Goal: Information Seeking & Learning: Find contact information

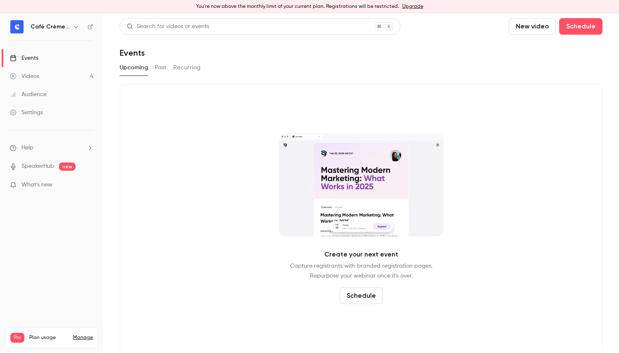
click at [59, 80] on link "Videos 4" at bounding box center [51, 76] width 103 height 18
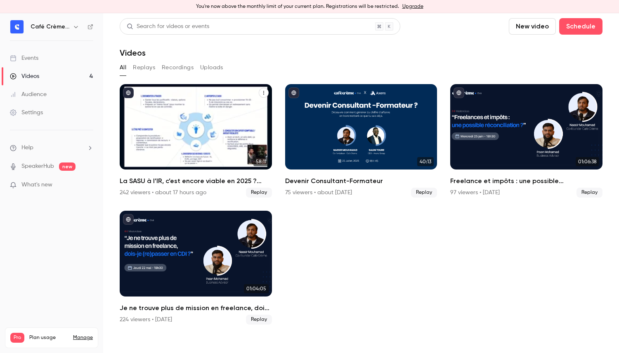
click at [186, 108] on div "La SASU à l’IR, c’est encore viable en 2025 ? [MASTERCLASS]" at bounding box center [196, 126] width 152 height 85
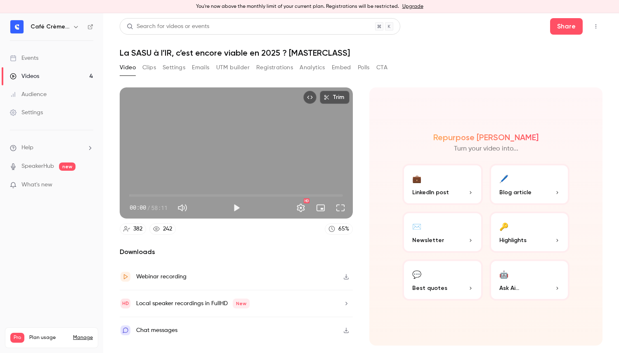
click at [156, 64] on div "Video Clips Settings Emails UTM builder Registrations Analytics Embed Polls CTA" at bounding box center [254, 67] width 268 height 13
click at [154, 69] on button "Clips" at bounding box center [149, 67] width 14 height 13
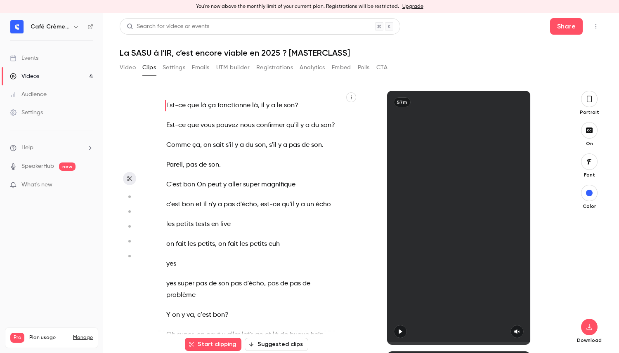
scroll to position [5, 0]
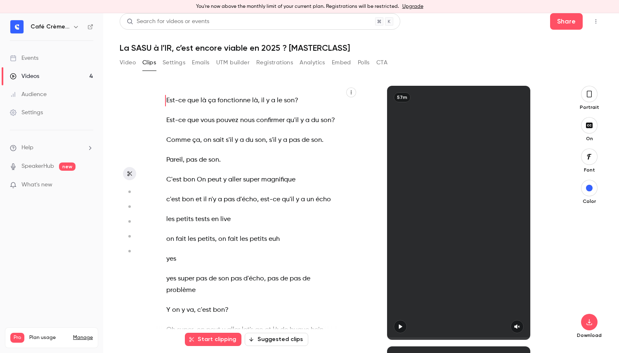
click at [317, 63] on button "Analytics" at bounding box center [313, 62] width 26 height 13
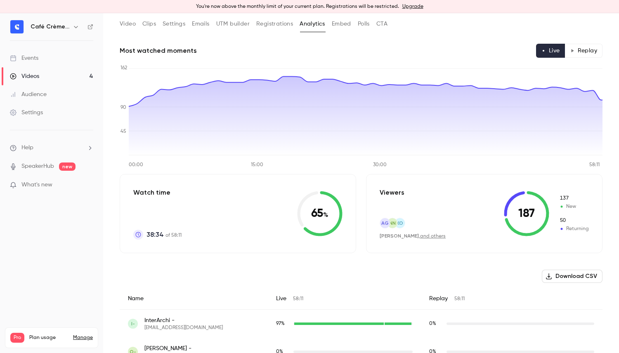
scroll to position [48, 0]
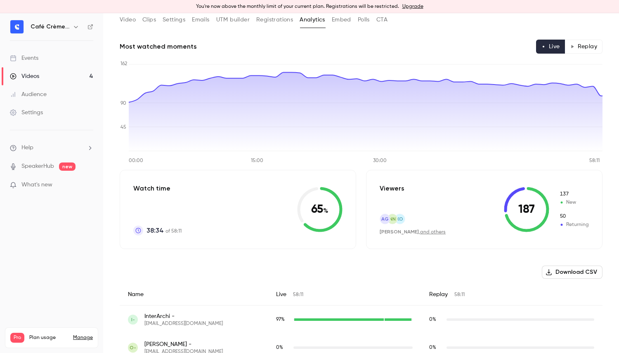
click at [565, 217] on span "50" at bounding box center [574, 216] width 30 height 7
drag, startPoint x: 573, startPoint y: 196, endPoint x: 560, endPoint y: 195, distance: 12.9
click at [560, 195] on span "137" at bounding box center [574, 194] width 30 height 7
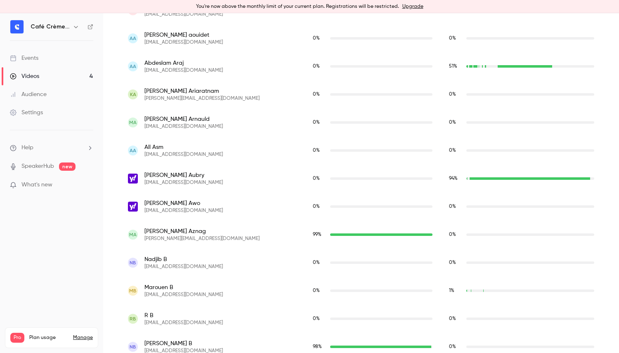
scroll to position [1705, 0]
drag, startPoint x: 443, startPoint y: 180, endPoint x: 585, endPoint y: 177, distance: 142.0
click at [585, 177] on div "94 %" at bounding box center [521, 178] width 145 height 7
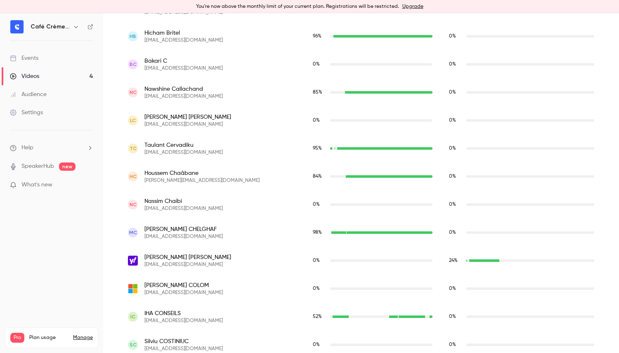
scroll to position [3337, 0]
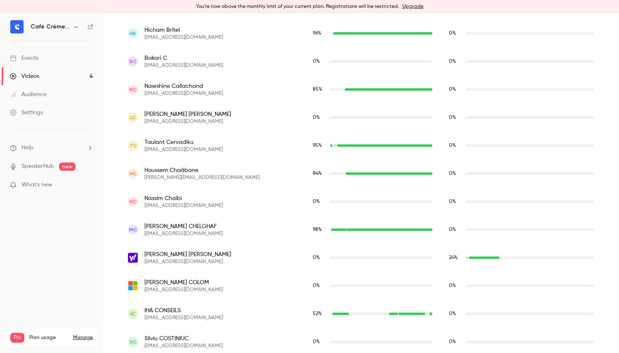
click at [172, 201] on span "[PERSON_NAME]" at bounding box center [183, 198] width 78 height 8
click at [190, 200] on span "[PERSON_NAME]" at bounding box center [183, 198] width 78 height 8
drag, startPoint x: 188, startPoint y: 198, endPoint x: 131, endPoint y: 193, distance: 57.2
click at [131, 193] on div "NC [PERSON_NAME] [EMAIL_ADDRESS][DOMAIN_NAME]" at bounding box center [212, 202] width 185 height 28
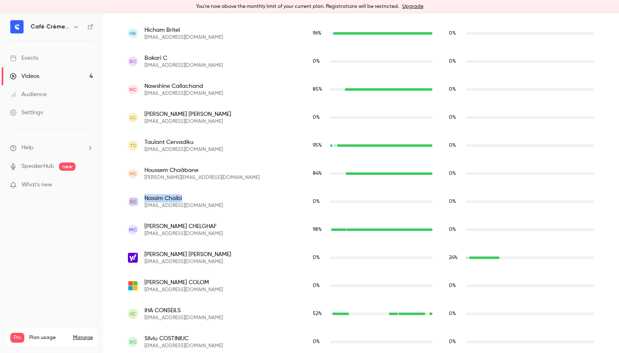
click at [158, 200] on span "[PERSON_NAME]" at bounding box center [183, 198] width 78 height 8
drag, startPoint x: 142, startPoint y: 199, endPoint x: 188, endPoint y: 199, distance: 45.4
click at [188, 199] on div "NC [PERSON_NAME] [EMAIL_ADDRESS][DOMAIN_NAME]" at bounding box center [212, 201] width 168 height 15
copy span "[PERSON_NAME]"
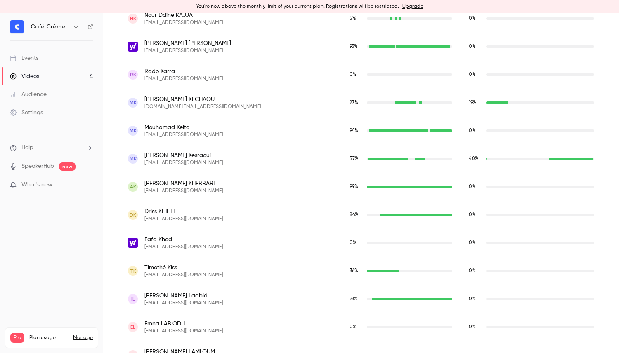
scroll to position [5992, 0]
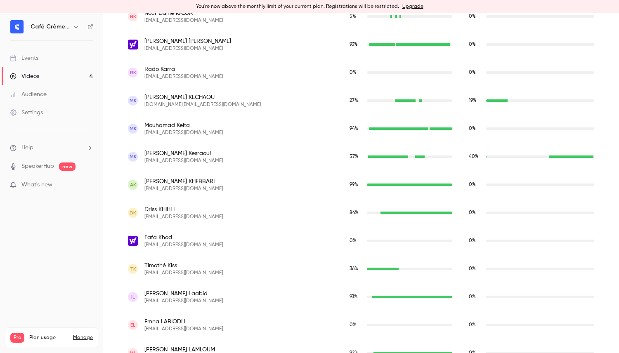
click at [241, 121] on div "MK [PERSON_NAME] [EMAIL_ADDRESS][DOMAIN_NAME]" at bounding box center [231, 129] width 222 height 28
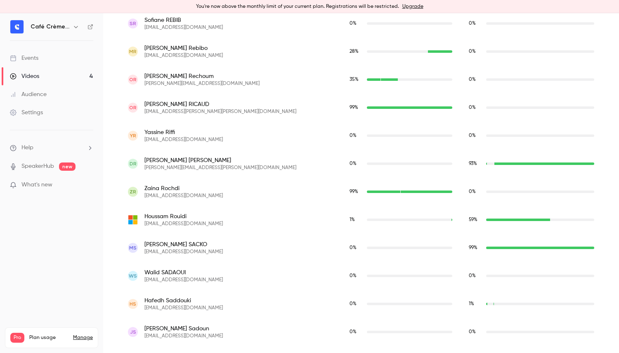
scroll to position [9018, 0]
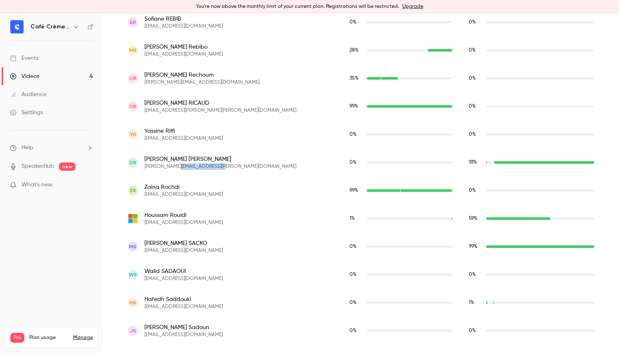
drag, startPoint x: 177, startPoint y: 167, endPoint x: 219, endPoint y: 168, distance: 42.1
click at [219, 168] on span "[PERSON_NAME][EMAIL_ADDRESS][PERSON_NAME][DOMAIN_NAME]" at bounding box center [220, 166] width 152 height 7
drag, startPoint x: 176, startPoint y: 166, endPoint x: 218, endPoint y: 168, distance: 42.1
click at [218, 168] on span "[PERSON_NAME][EMAIL_ADDRESS][PERSON_NAME][DOMAIN_NAME]" at bounding box center [220, 166] width 152 height 7
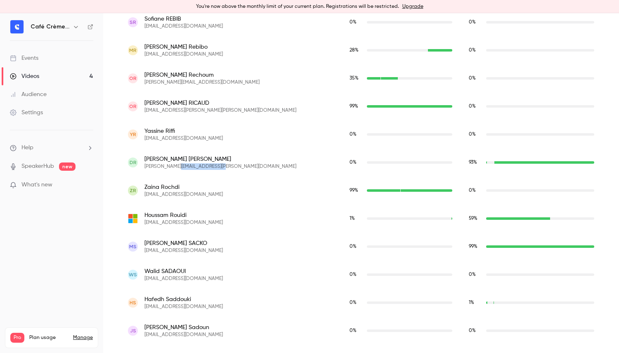
copy span "[DOMAIN_NAME]"
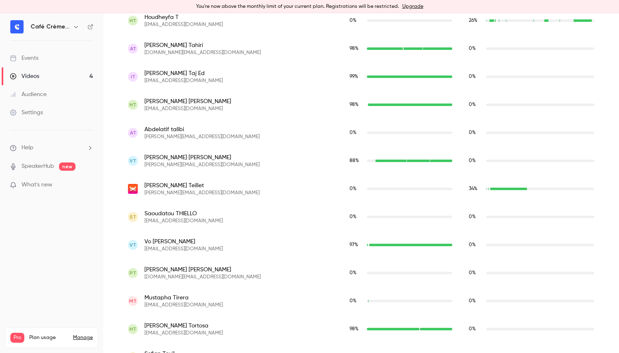
scroll to position [9960, 0]
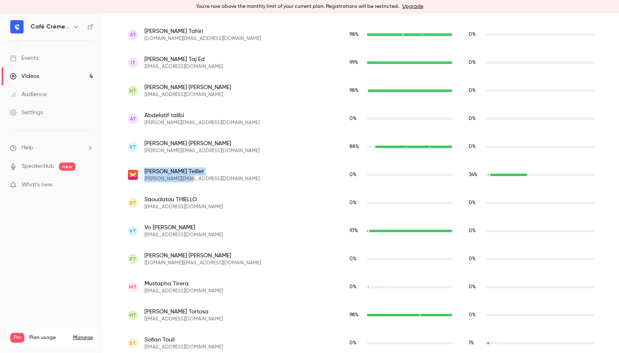
drag, startPoint x: 192, startPoint y: 178, endPoint x: 146, endPoint y: 171, distance: 46.8
click at [146, 171] on div "[PERSON_NAME] [PERSON_NAME][EMAIL_ADDRESS][DOMAIN_NAME]" at bounding box center [201, 175] width 115 height 15
click at [146, 171] on span "[PERSON_NAME]" at bounding box center [201, 172] width 115 height 8
drag, startPoint x: 146, startPoint y: 171, endPoint x: 207, endPoint y: 183, distance: 62.3
click at [207, 183] on div "[PERSON_NAME] [PERSON_NAME][EMAIL_ADDRESS][DOMAIN_NAME]" at bounding box center [231, 175] width 222 height 28
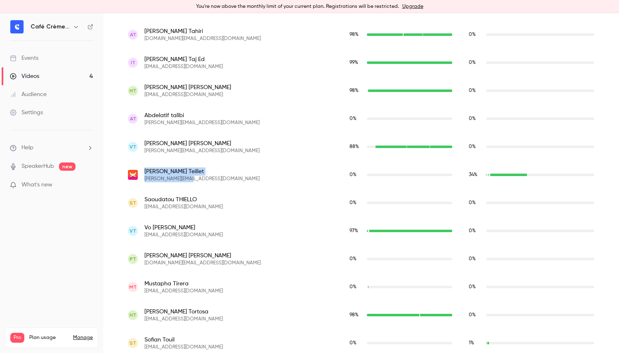
click at [207, 183] on div "[PERSON_NAME] [PERSON_NAME][EMAIL_ADDRESS][DOMAIN_NAME]" at bounding box center [231, 175] width 222 height 28
drag, startPoint x: 207, startPoint y: 183, endPoint x: 135, endPoint y: 166, distance: 73.8
click at [135, 166] on div "[PERSON_NAME] [PERSON_NAME][EMAIL_ADDRESS][DOMAIN_NAME]" at bounding box center [231, 175] width 222 height 28
click at [192, 182] on span "[PERSON_NAME][EMAIL_ADDRESS][DOMAIN_NAME]" at bounding box center [201, 179] width 115 height 7
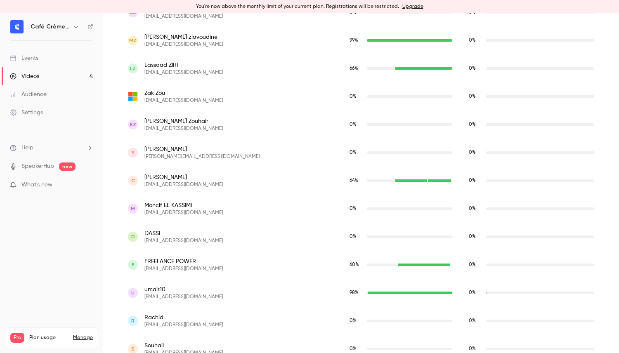
scroll to position [10628, 0]
drag, startPoint x: 198, startPoint y: 258, endPoint x: 145, endPoint y: 261, distance: 53.3
click at [145, 261] on span "FREELANCE POWER" at bounding box center [183, 261] width 78 height 8
drag, startPoint x: 145, startPoint y: 261, endPoint x: 196, endPoint y: 259, distance: 51.2
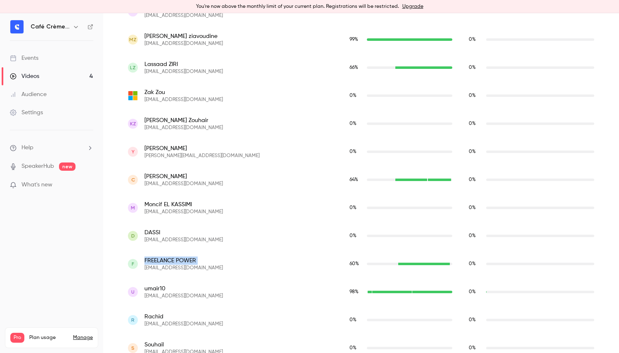
click at [196, 259] on span "FREELANCE POWER" at bounding box center [183, 261] width 78 height 8
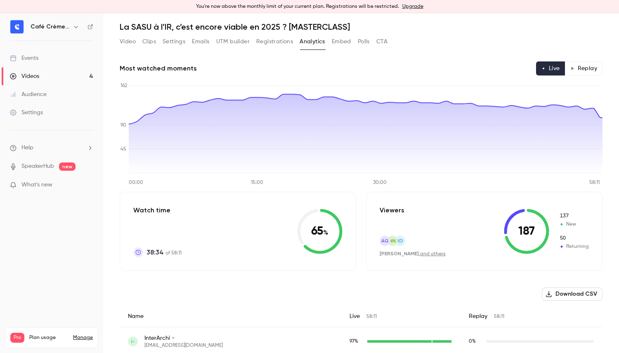
scroll to position [0, 0]
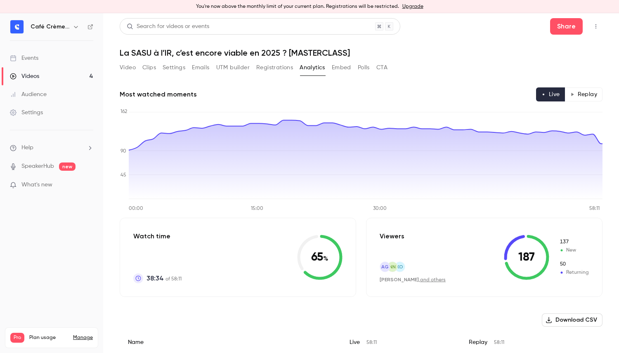
click at [308, 71] on button "Analytics" at bounding box center [313, 67] width 26 height 13
